Goal: Information Seeking & Learning: Find specific fact

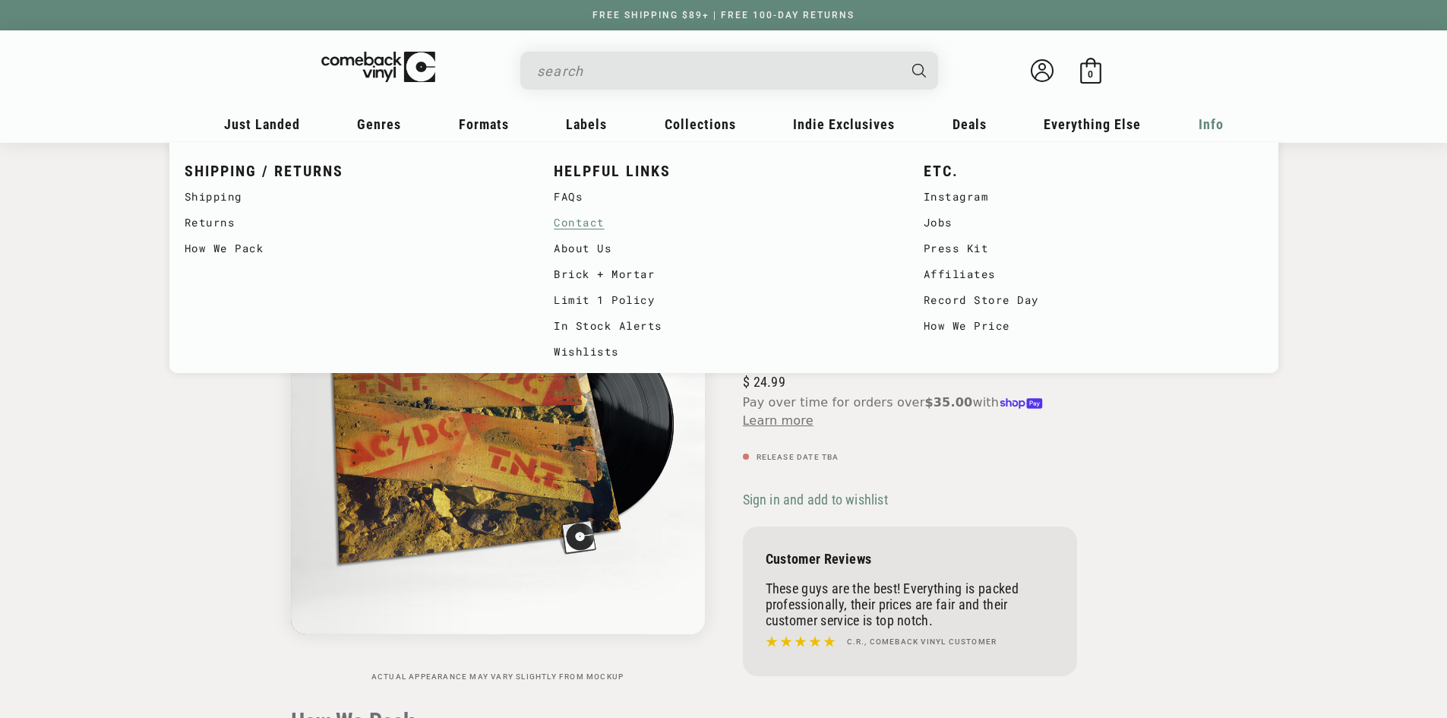
click at [595, 216] on link "Contact" at bounding box center [724, 223] width 340 height 26
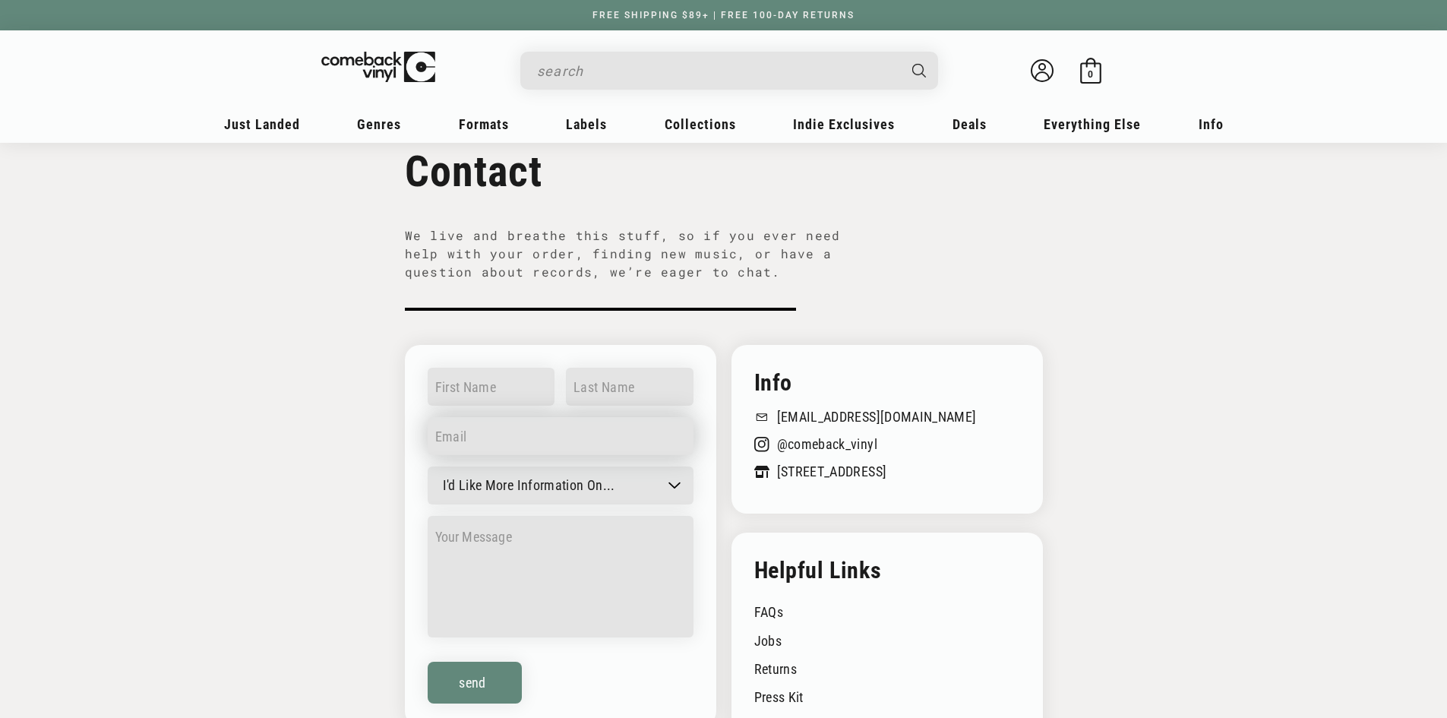
scroll to position [228, 0]
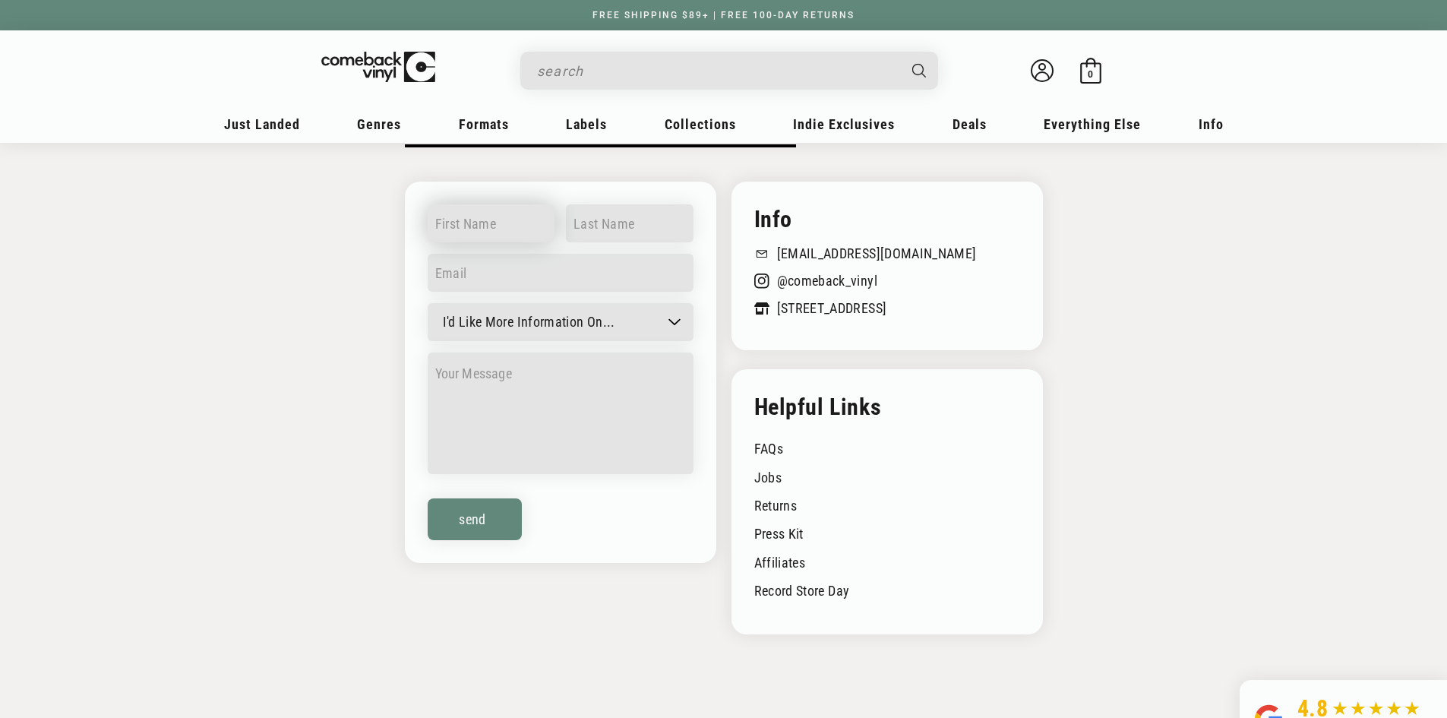
click at [490, 221] on input "text" at bounding box center [492, 223] width 128 height 38
type input "Crawford"
click at [590, 232] on input "text" at bounding box center [630, 223] width 128 height 38
type input "Muller"
click at [585, 267] on input "email" at bounding box center [561, 273] width 266 height 38
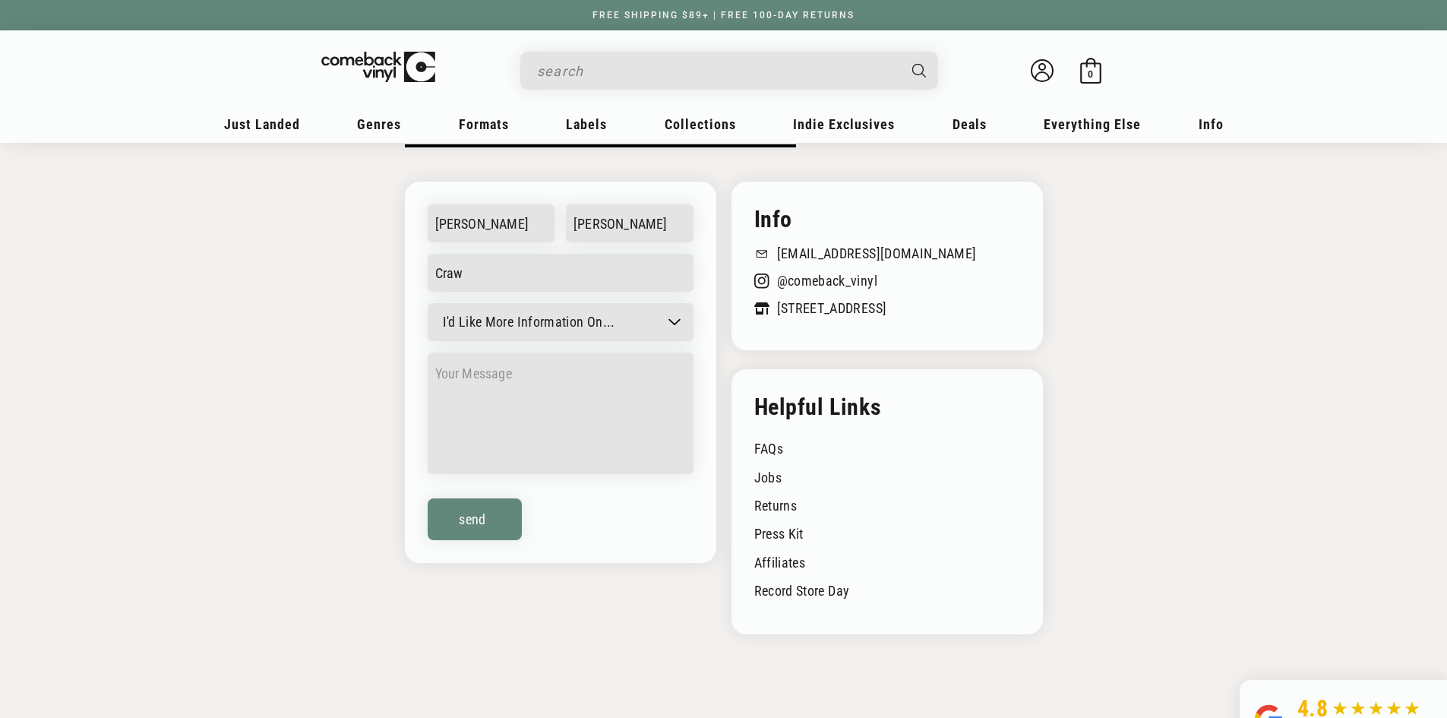
type input "craw10718@yahoo.com"
click at [588, 319] on select "I'd Like More Information On... General question Can't find a record Job inquir…" at bounding box center [561, 322] width 266 height 38
select select "General question"
click at [428, 303] on select "I'd Like More Information On... General question Can't find a record Job inquir…" at bounding box center [561, 322] width 266 height 38
click at [548, 389] on textarea at bounding box center [561, 414] width 266 height 122
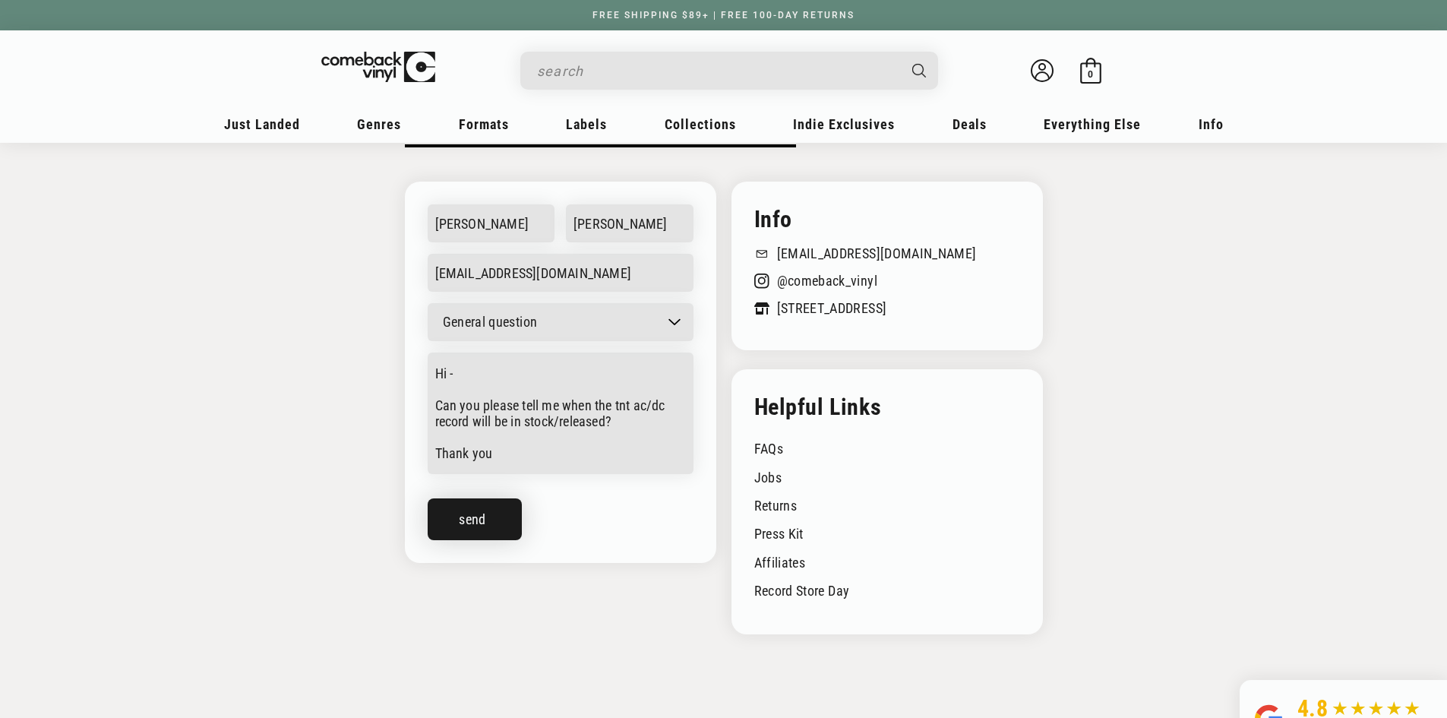
type textarea "Hi - Can you please tell me when the tnt ac/dc record will be in stock/released…"
click at [461, 530] on button "Send" at bounding box center [475, 519] width 94 height 42
click at [497, 520] on button "Send" at bounding box center [475, 519] width 94 height 42
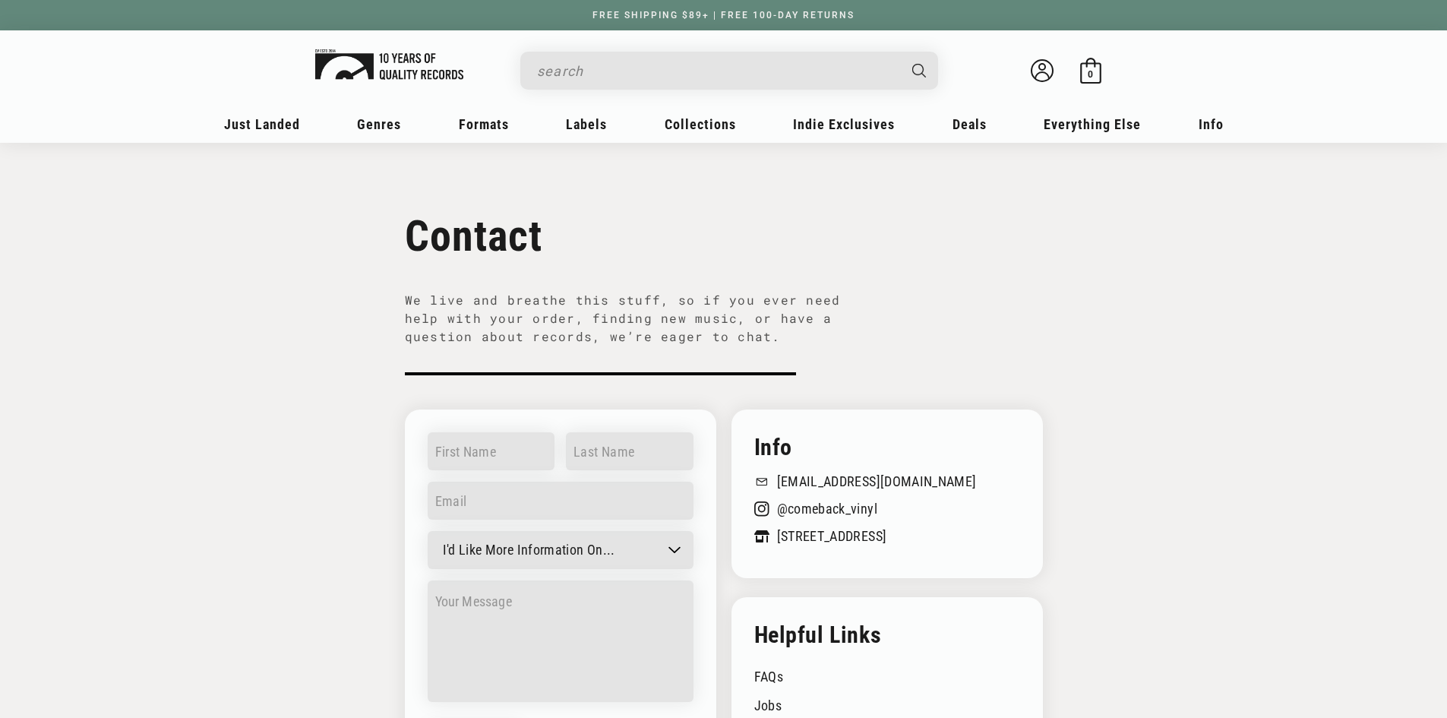
click at [365, 54] on img at bounding box center [389, 64] width 148 height 30
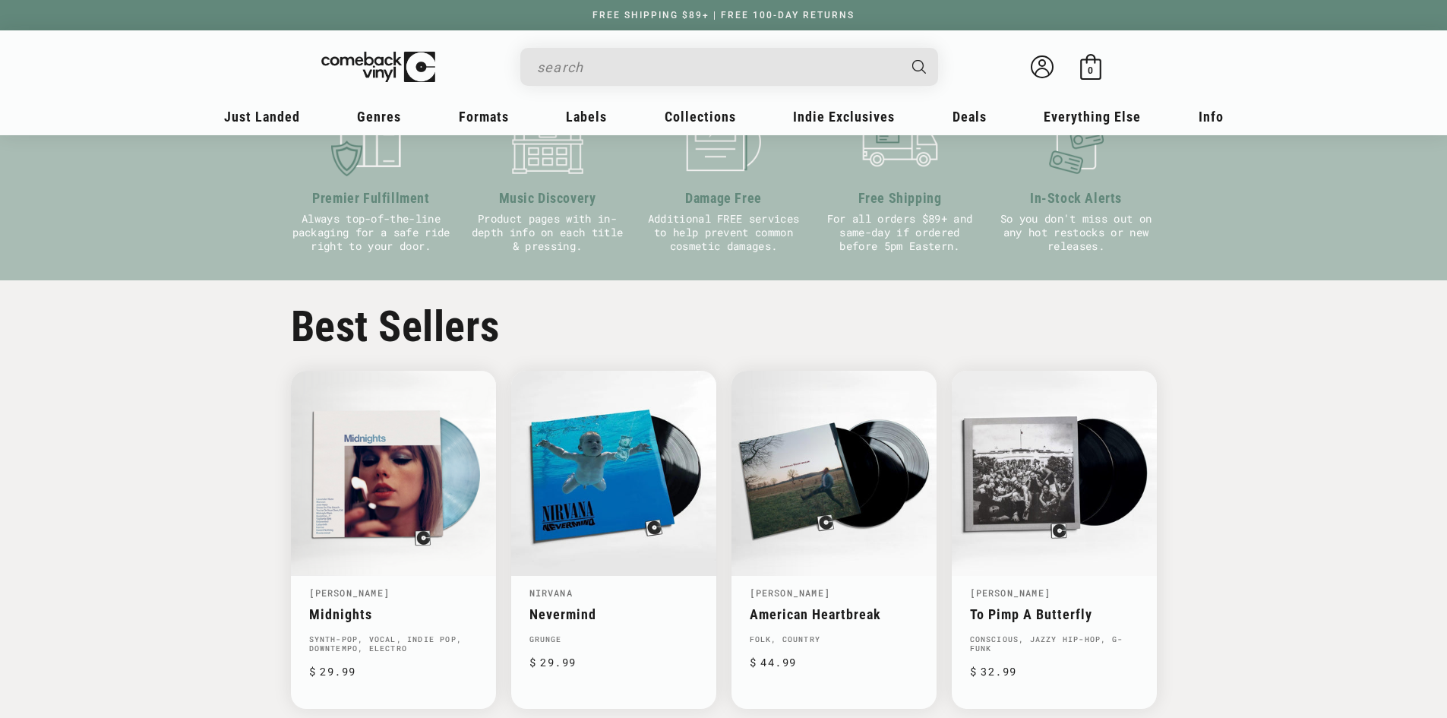
scroll to position [532, 0]
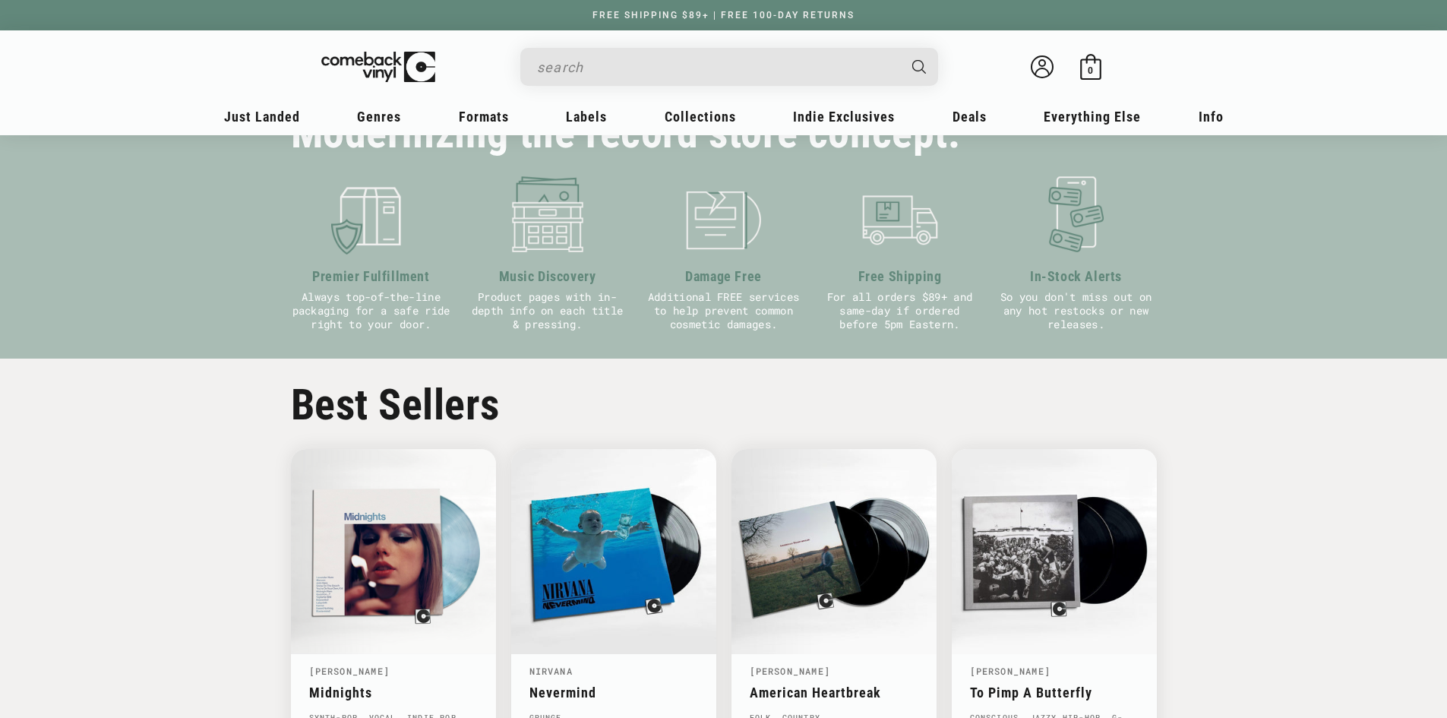
click at [596, 68] on input "When autocomplete results are available use up and down arrows to review and en…" at bounding box center [717, 67] width 360 height 31
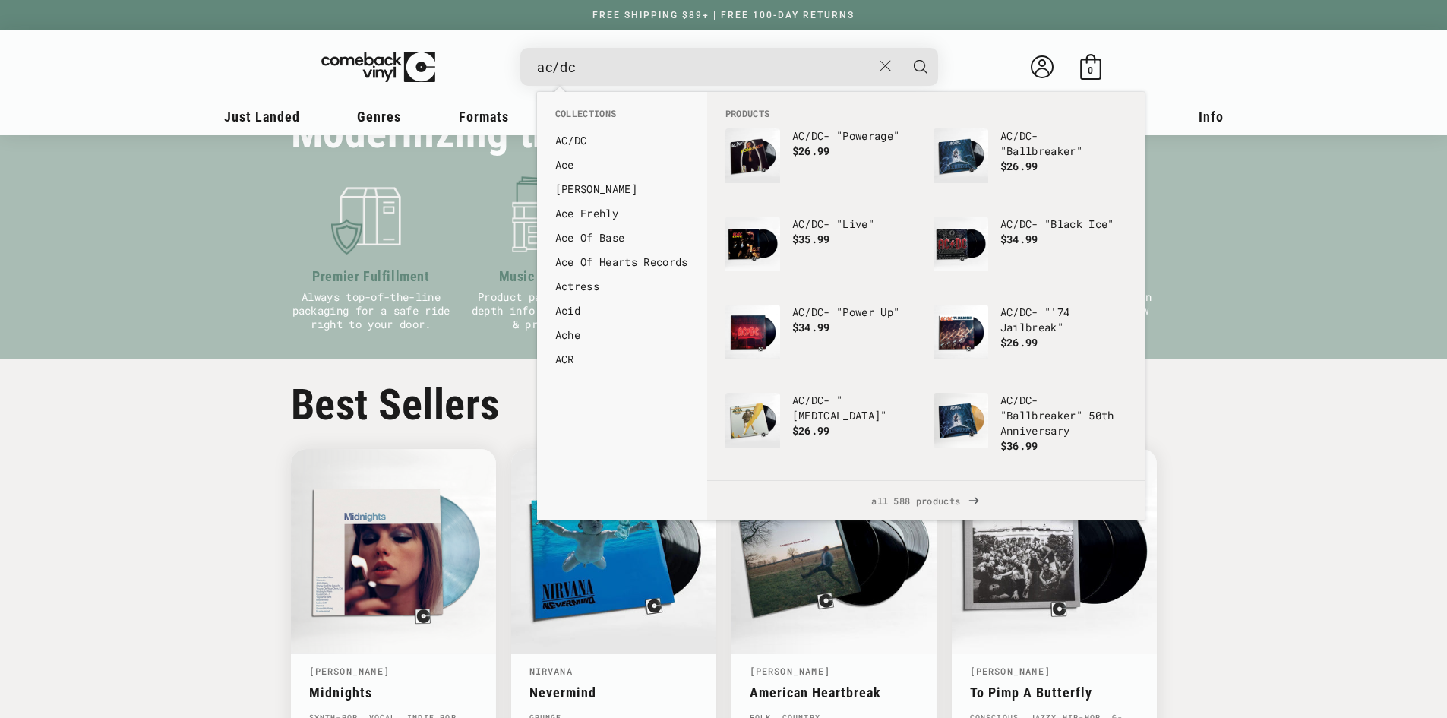
type input "ac/dc"
click at [902, 48] on button "Search" at bounding box center [921, 67] width 38 height 38
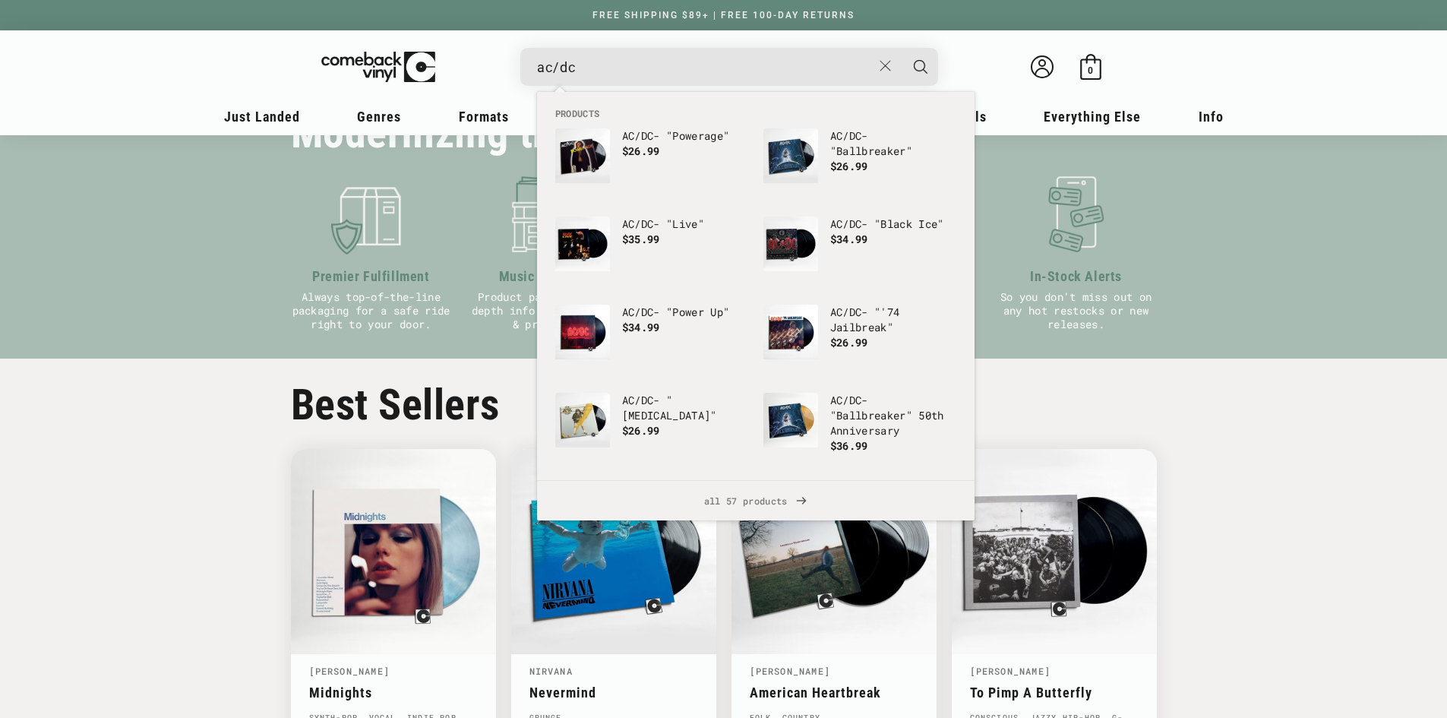
scroll to position [0, 1447]
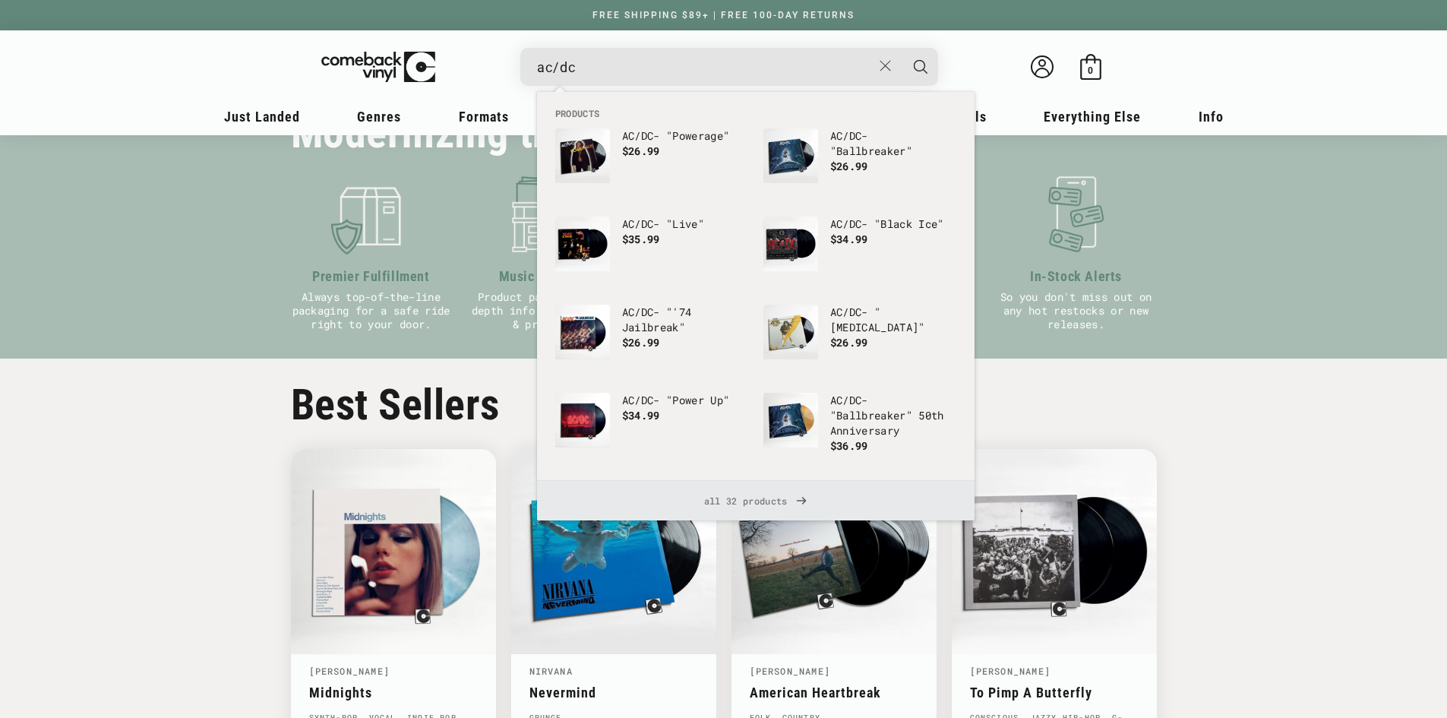
click at [795, 510] on span "all 32 products" at bounding box center [755, 501] width 413 height 40
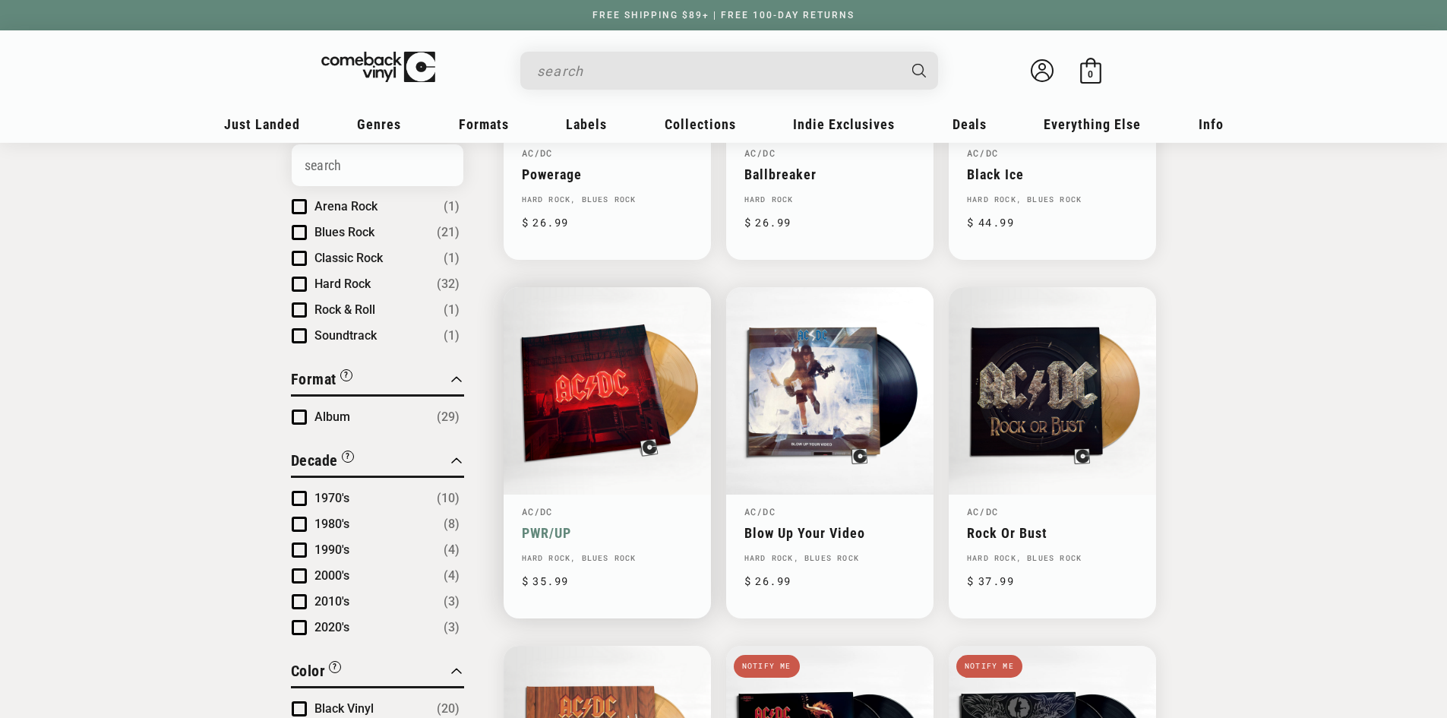
type input "ac&#x2F;dc"
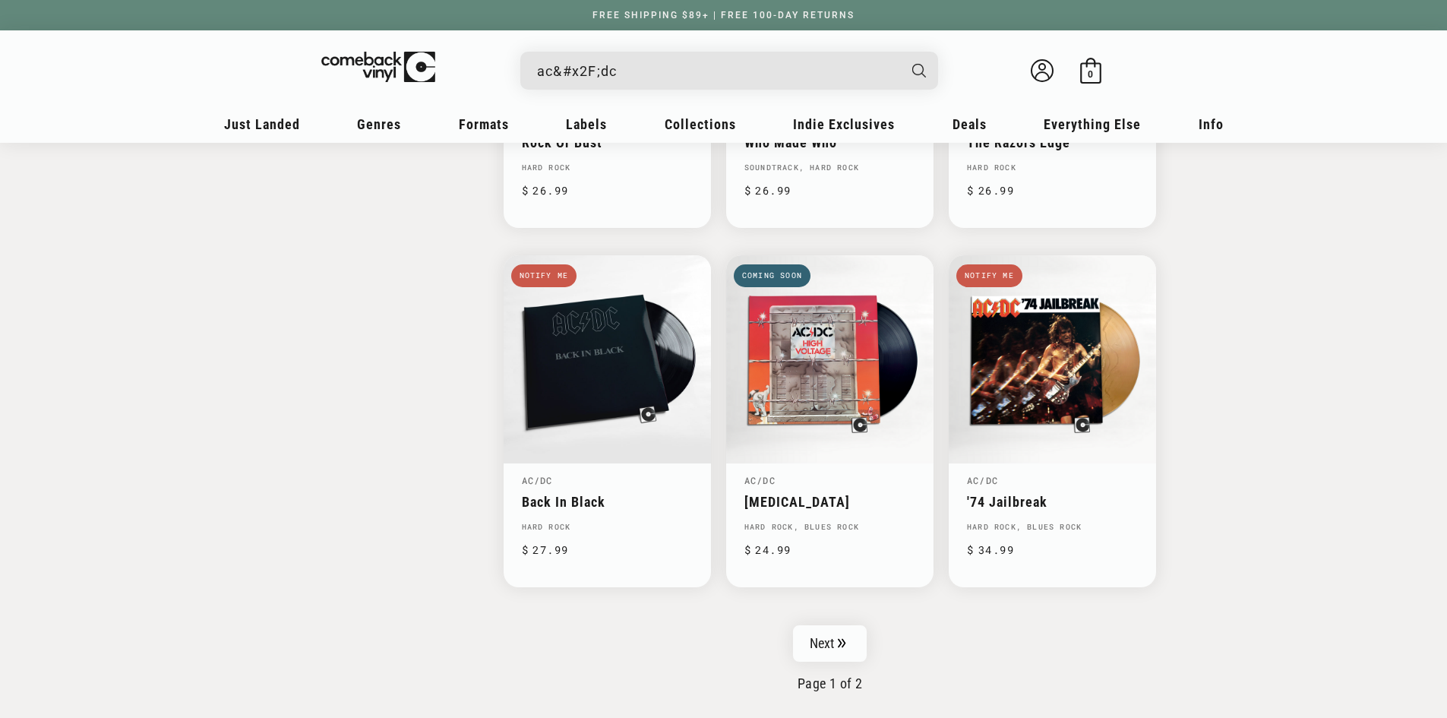
scroll to position [2279, 0]
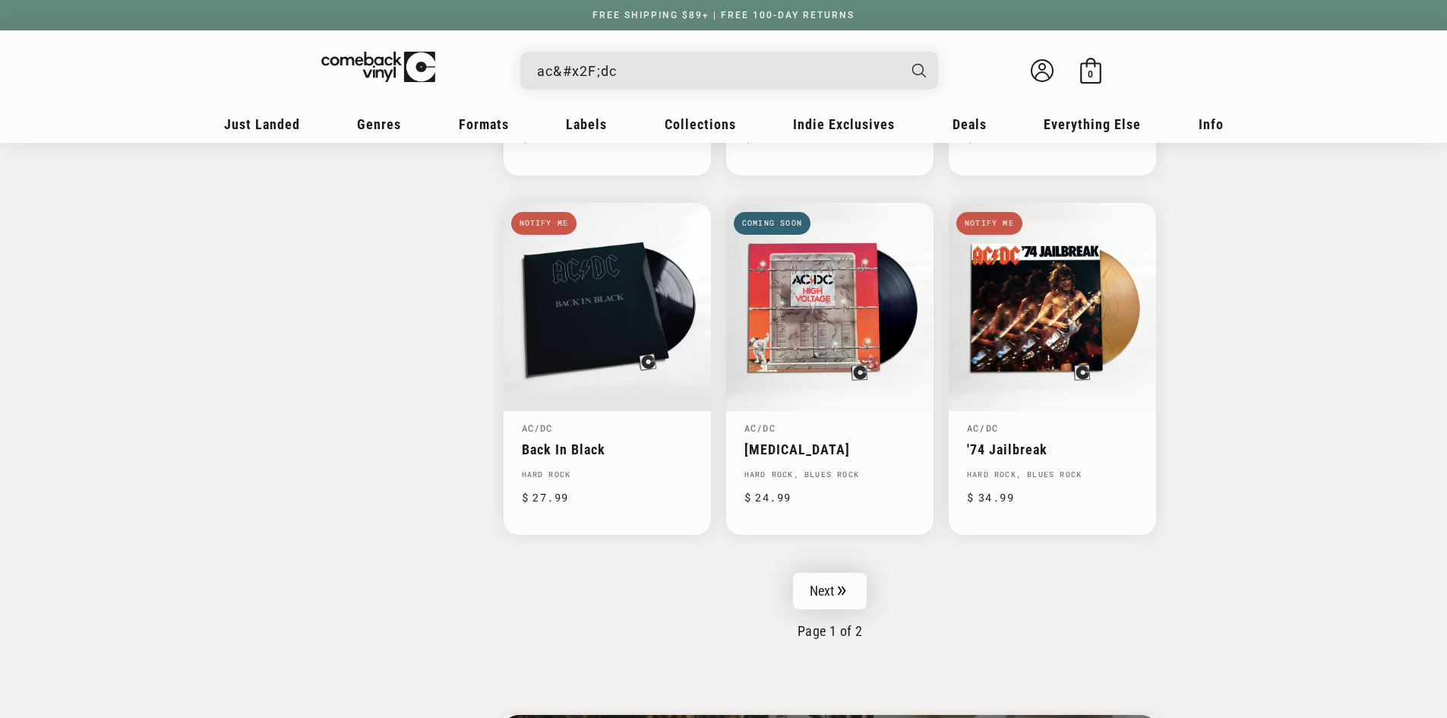
click at [845, 573] on link "Next" at bounding box center [830, 591] width 74 height 36
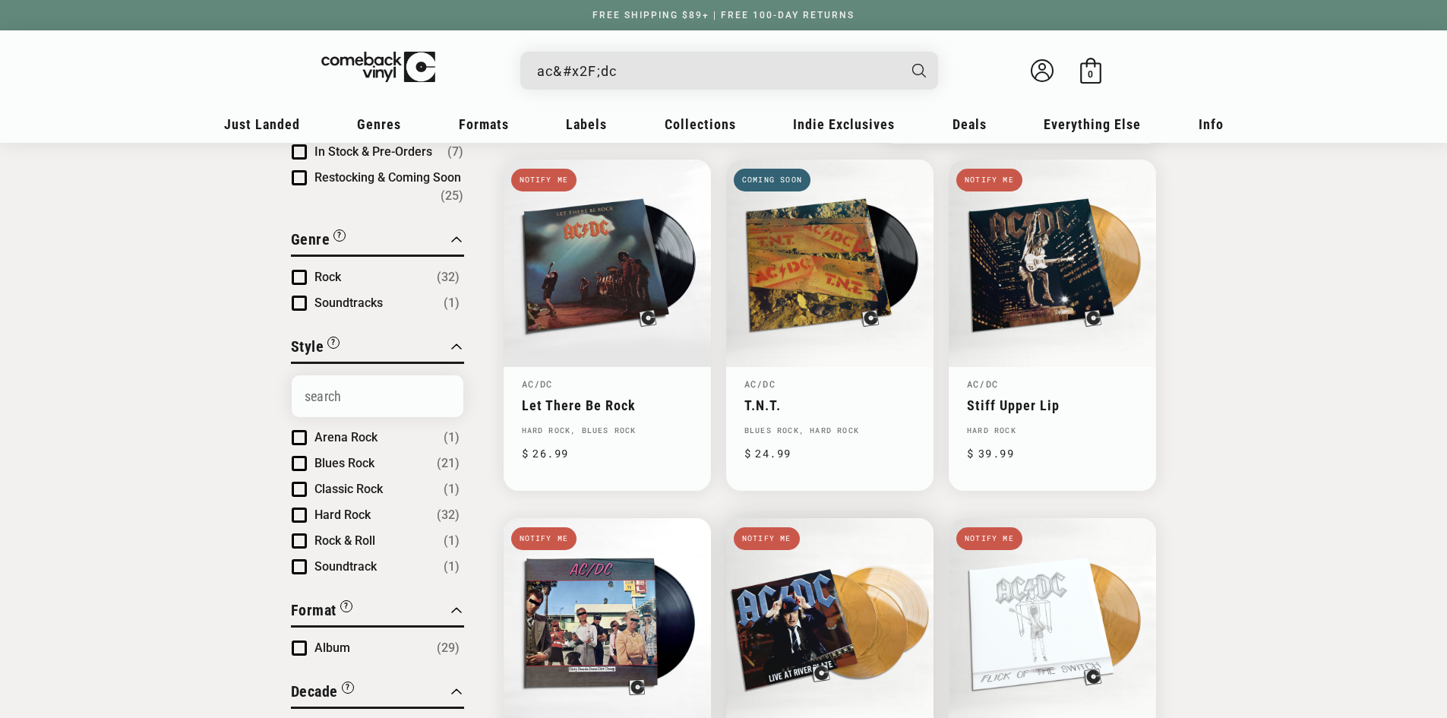
scroll to position [152, 0]
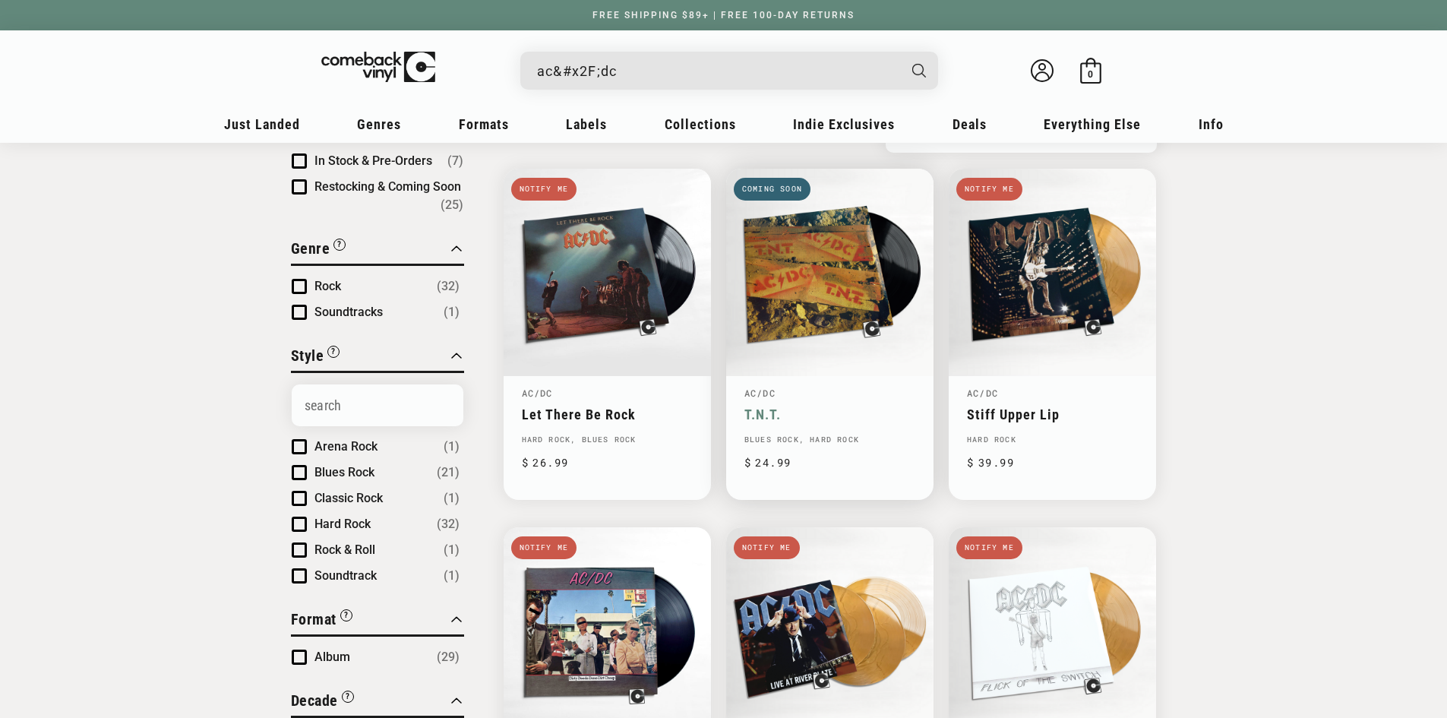
click at [795, 406] on link "T.N.T." at bounding box center [830, 414] width 171 height 16
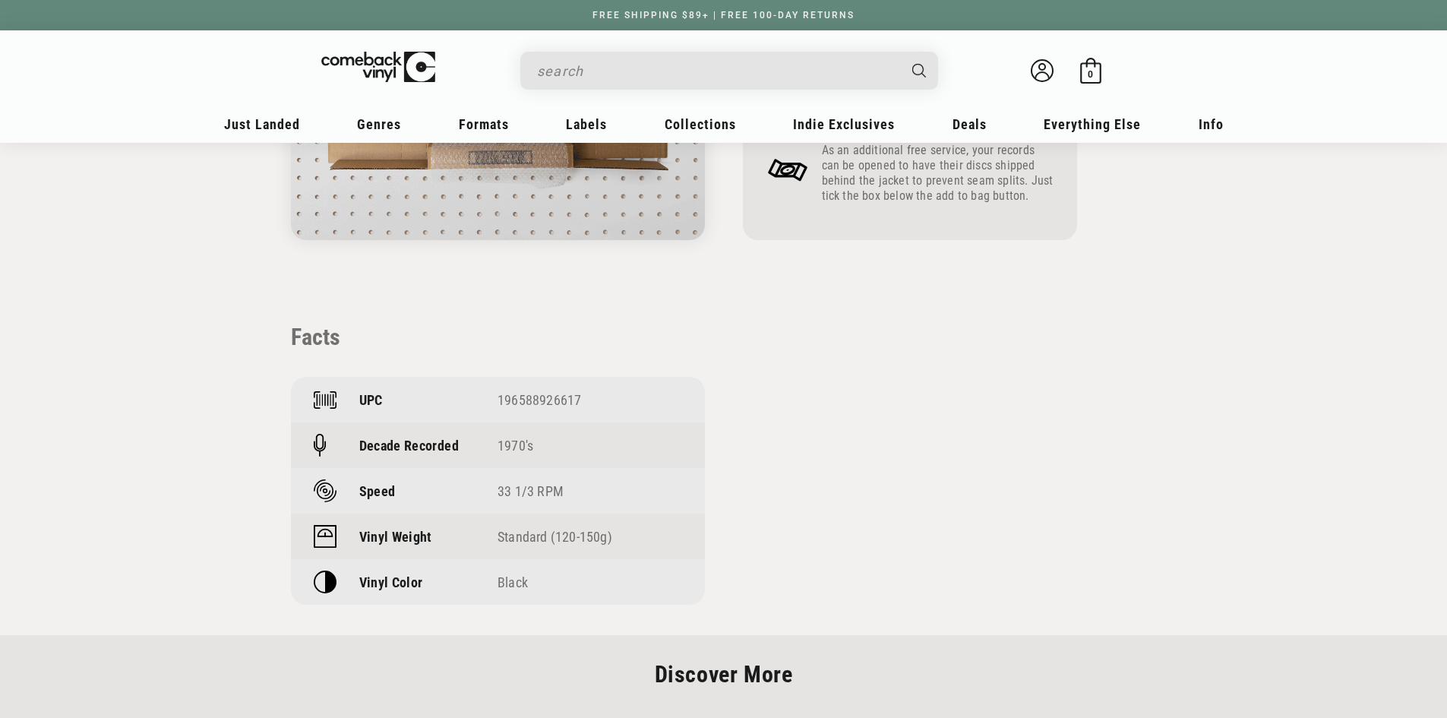
scroll to position [836, 0]
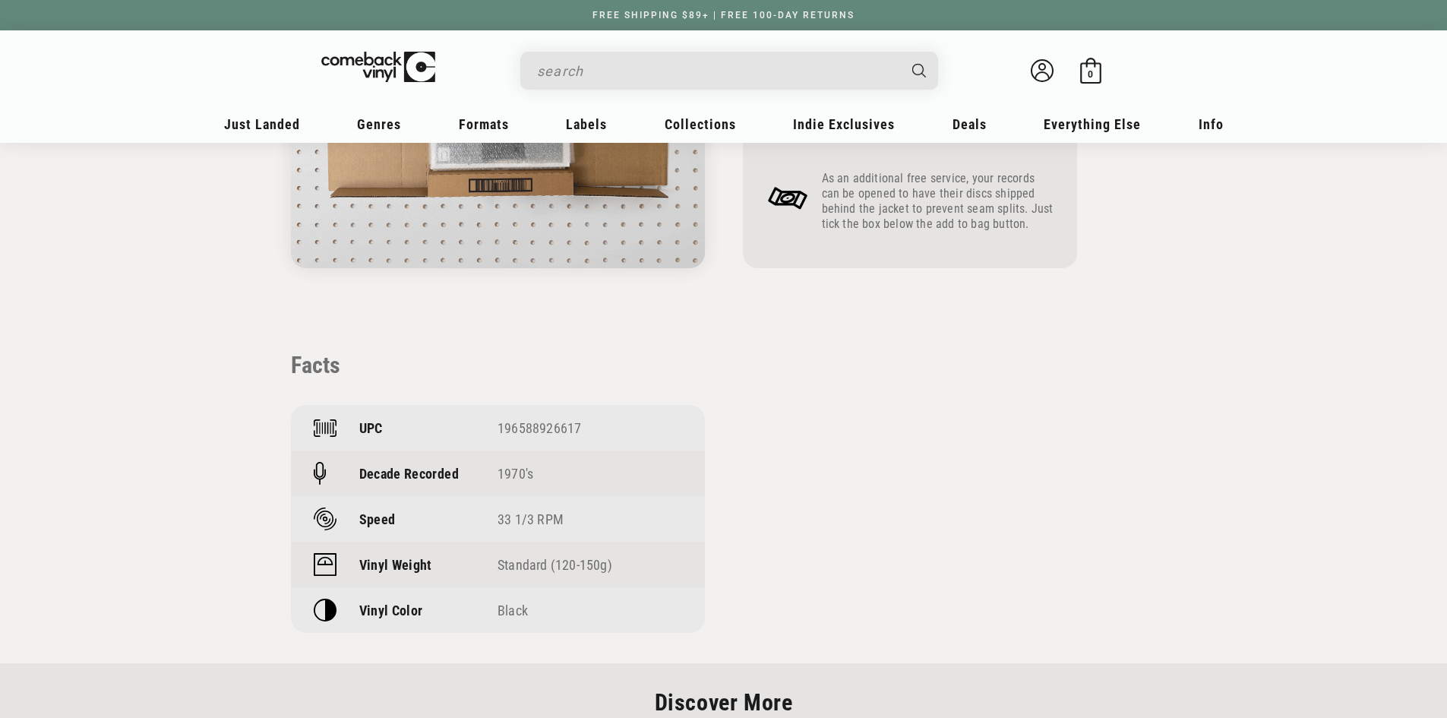
drag, startPoint x: 489, startPoint y: 425, endPoint x: 591, endPoint y: 421, distance: 102.6
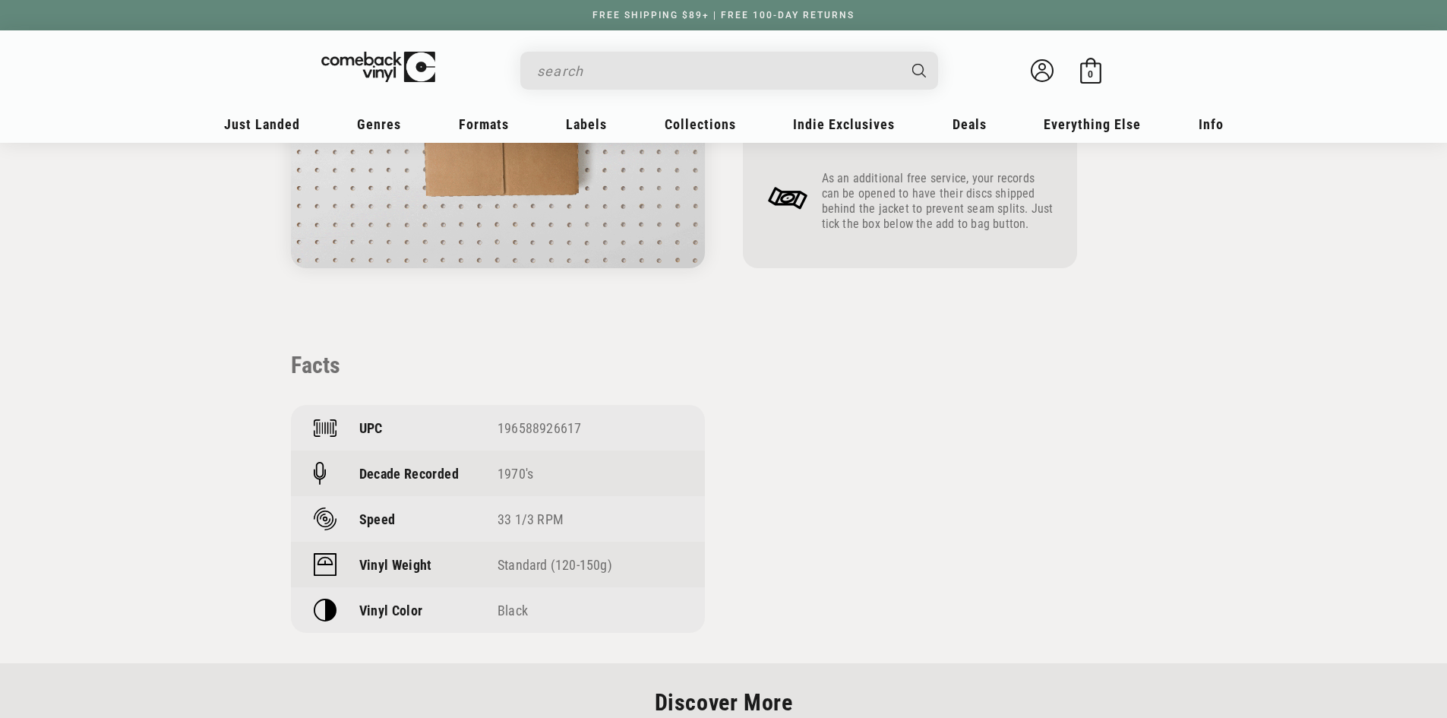
click at [591, 421] on div "UPC 196588926617" at bounding box center [498, 428] width 414 height 46
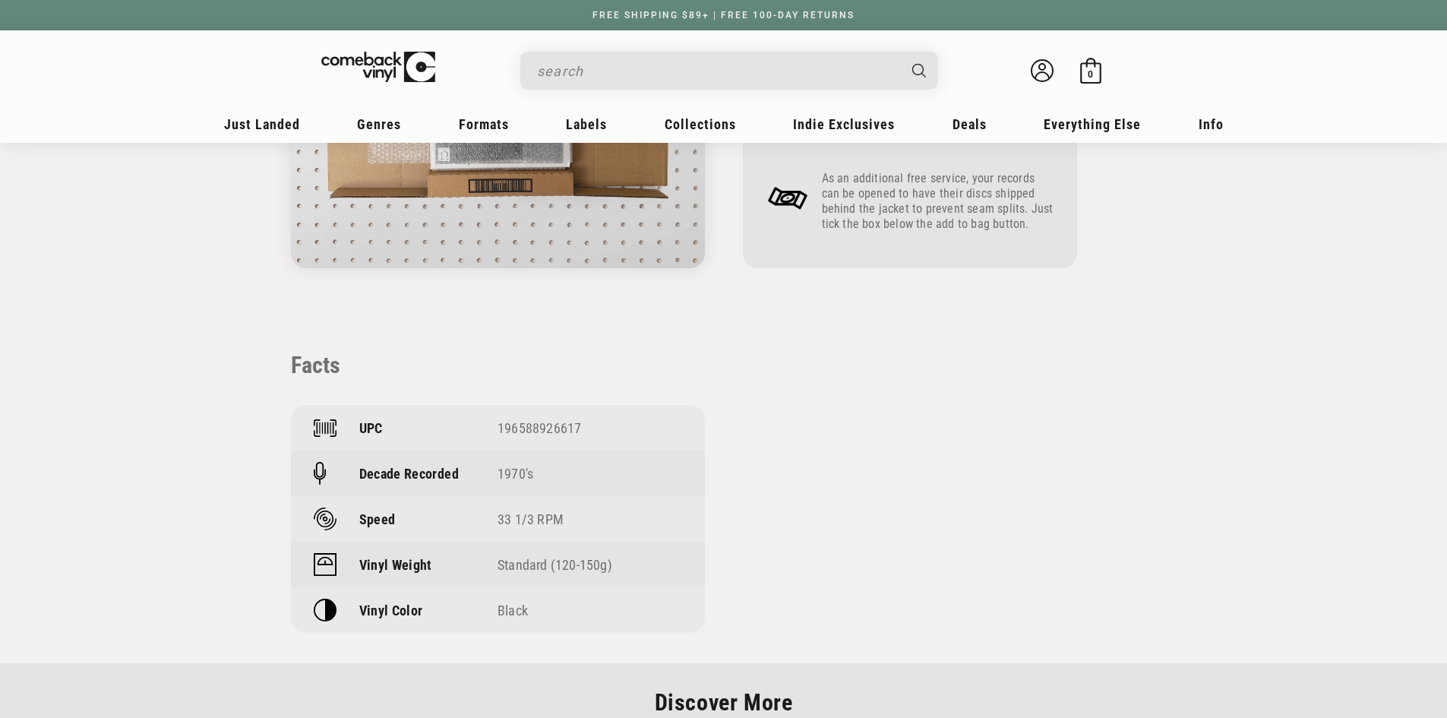
copy div "196588926617"
